Goal: Information Seeking & Learning: Learn about a topic

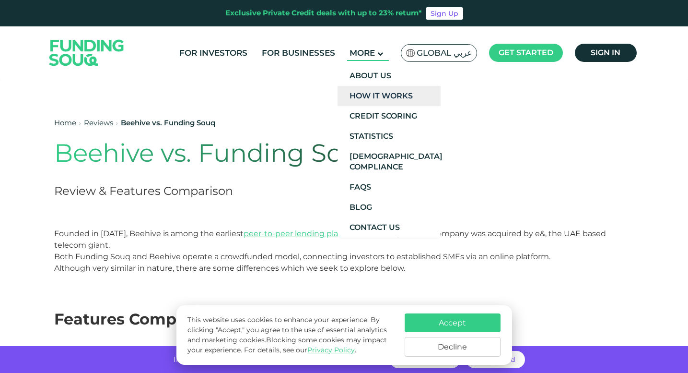
click at [385, 97] on link "How It Works" at bounding box center [389, 96] width 103 height 20
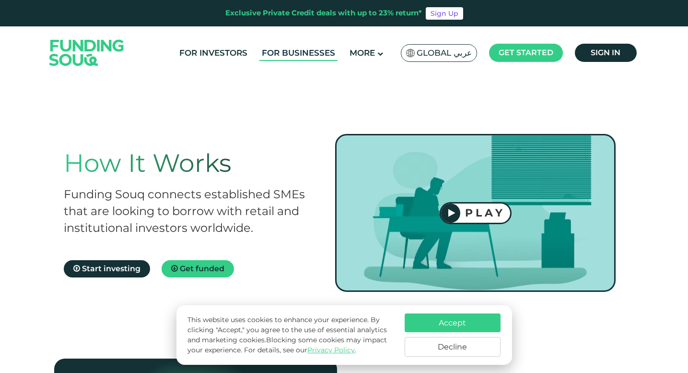
click at [288, 47] on link "For Businesses" at bounding box center [299, 53] width 78 height 16
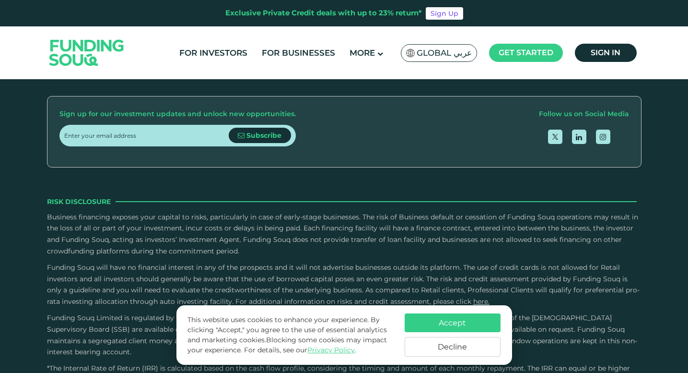
scroll to position [1234, 0]
